Goal: Find specific fact: Find specific fact

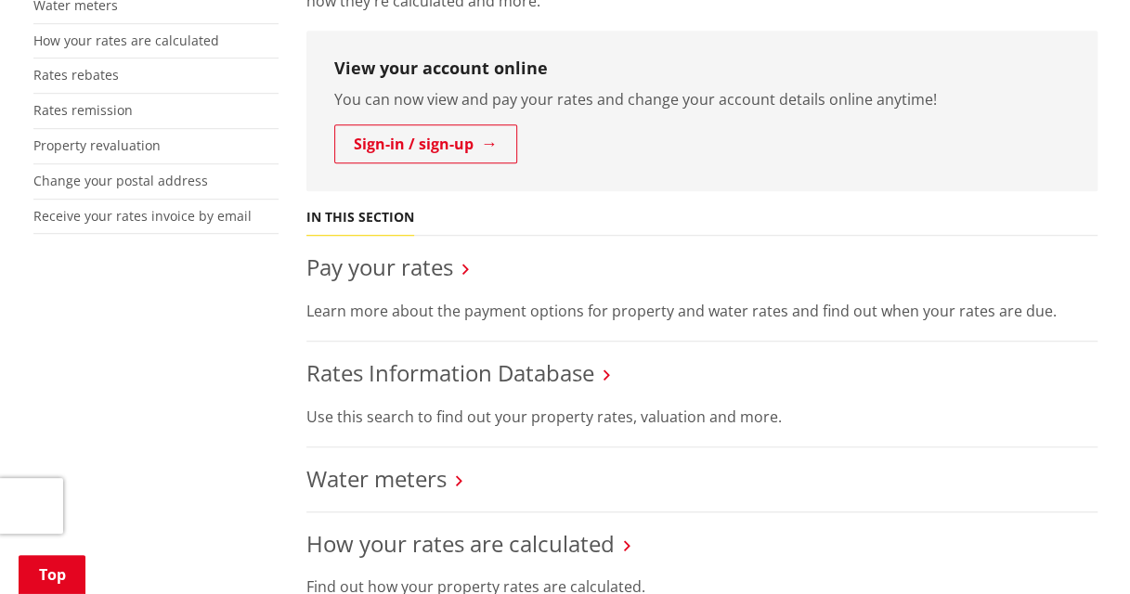
scroll to position [493, 0]
click at [496, 364] on link "Rates Information Database" at bounding box center [450, 373] width 288 height 31
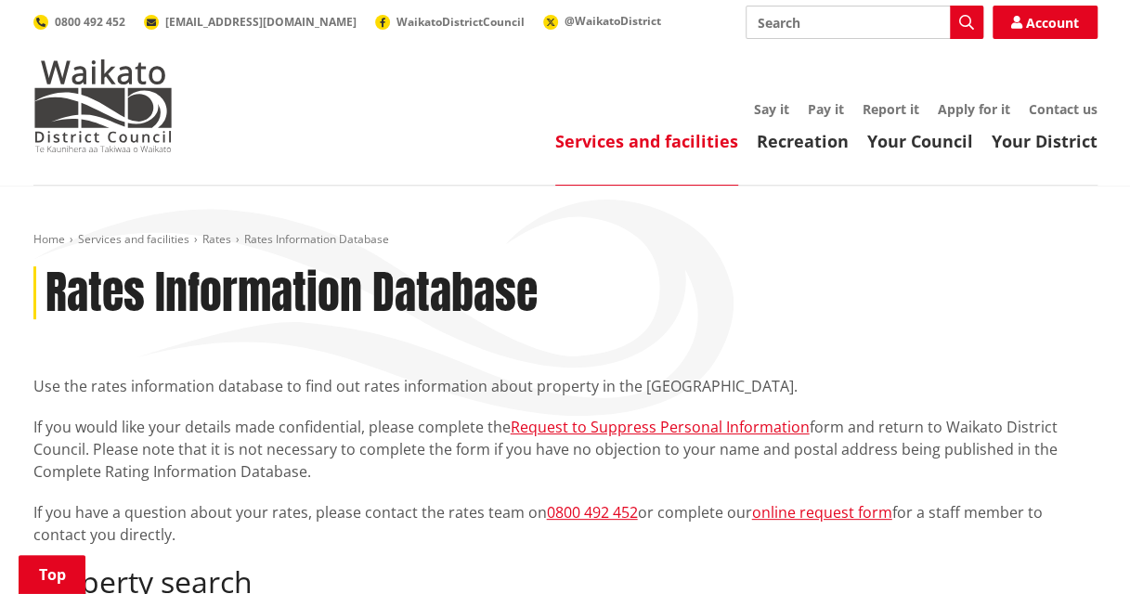
scroll to position [438, 0]
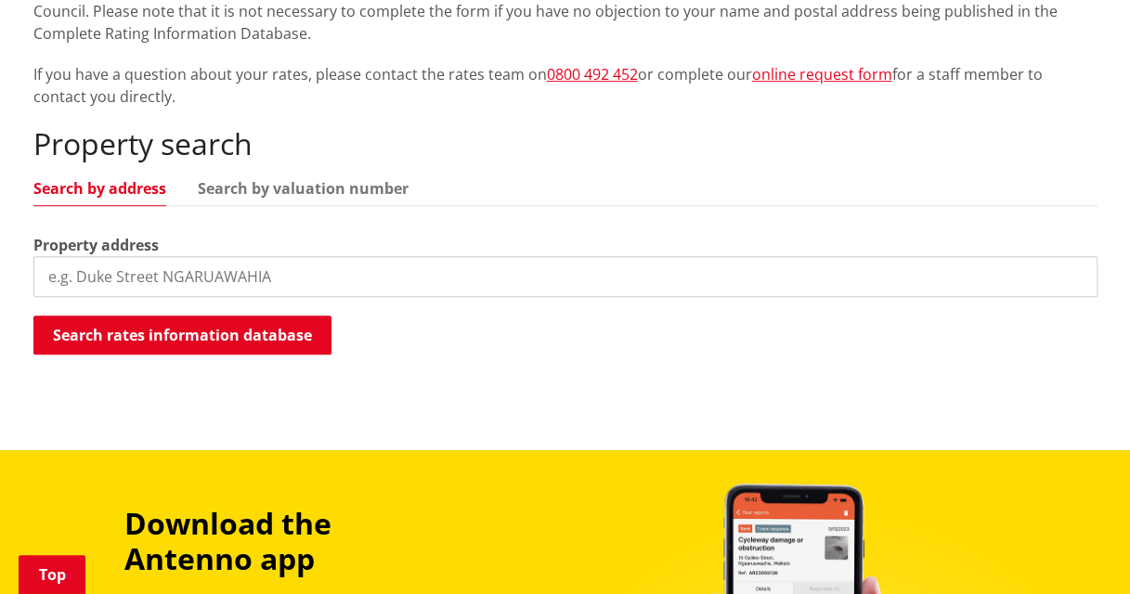
click at [280, 282] on input "search" at bounding box center [565, 276] width 1064 height 41
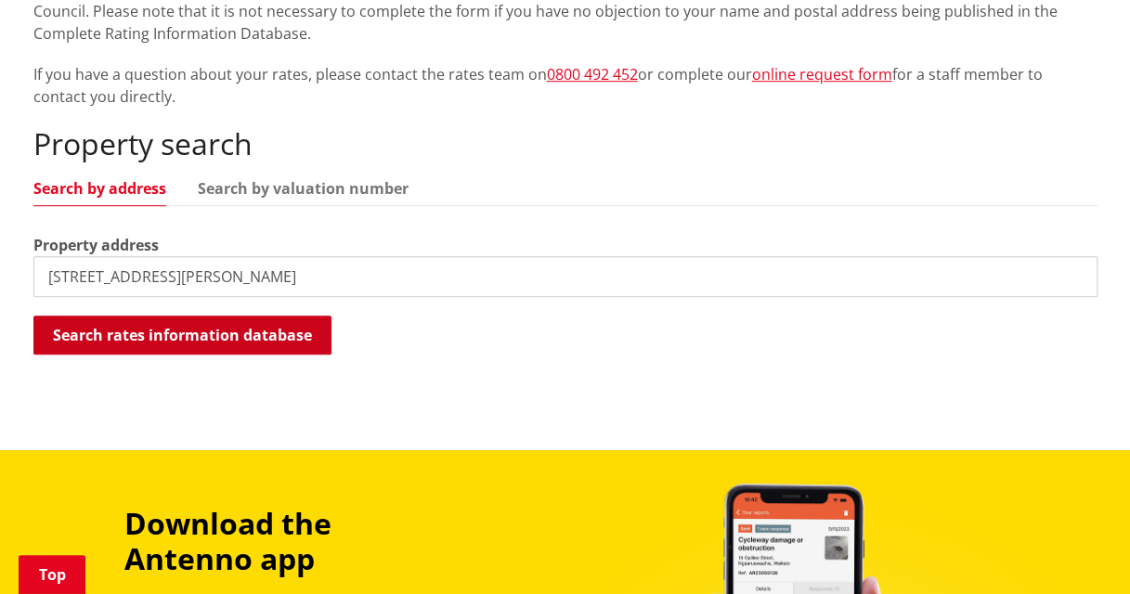
type input "[STREET_ADDRESS][PERSON_NAME]"
click at [221, 327] on button "Search rates information database" at bounding box center [182, 335] width 298 height 39
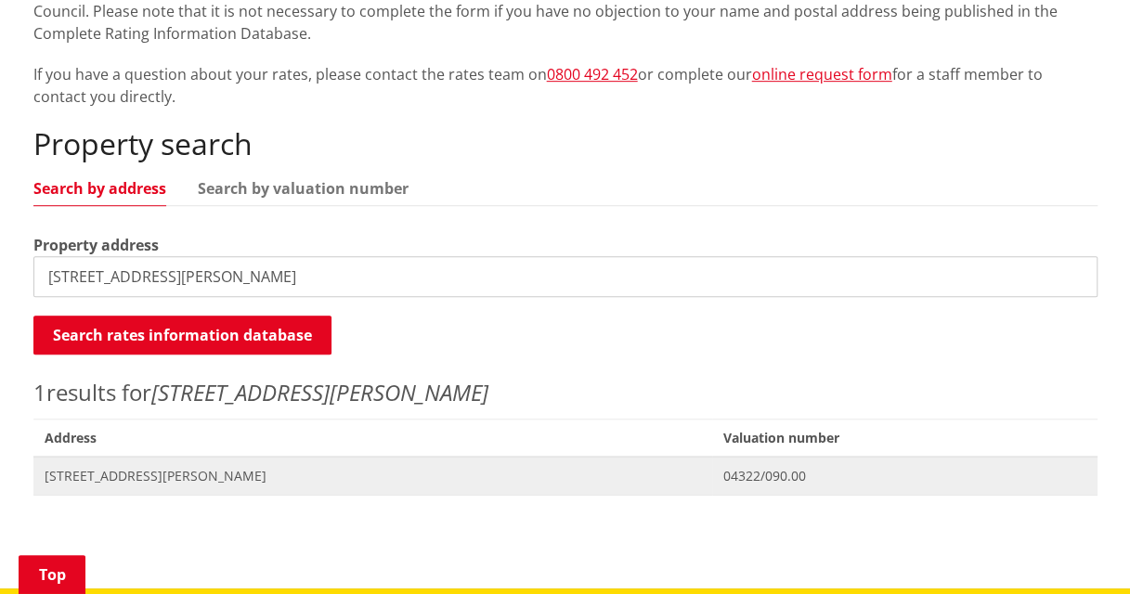
click at [117, 473] on span "[STREET_ADDRESS][PERSON_NAME]" at bounding box center [374, 476] width 658 height 19
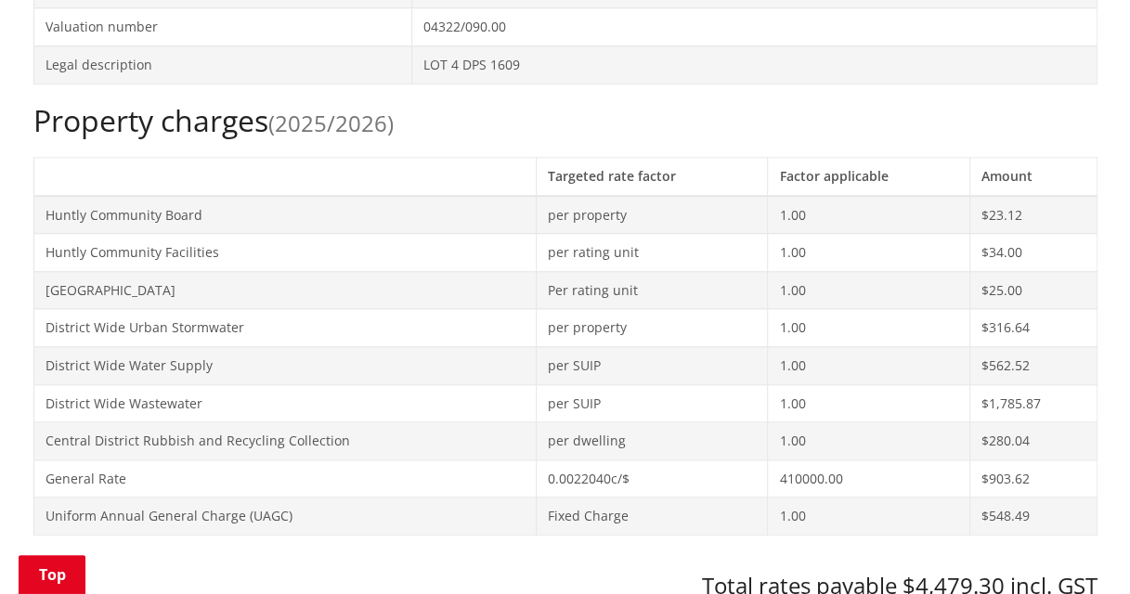
scroll to position [904, 0]
